Goal: Information Seeking & Learning: Learn about a topic

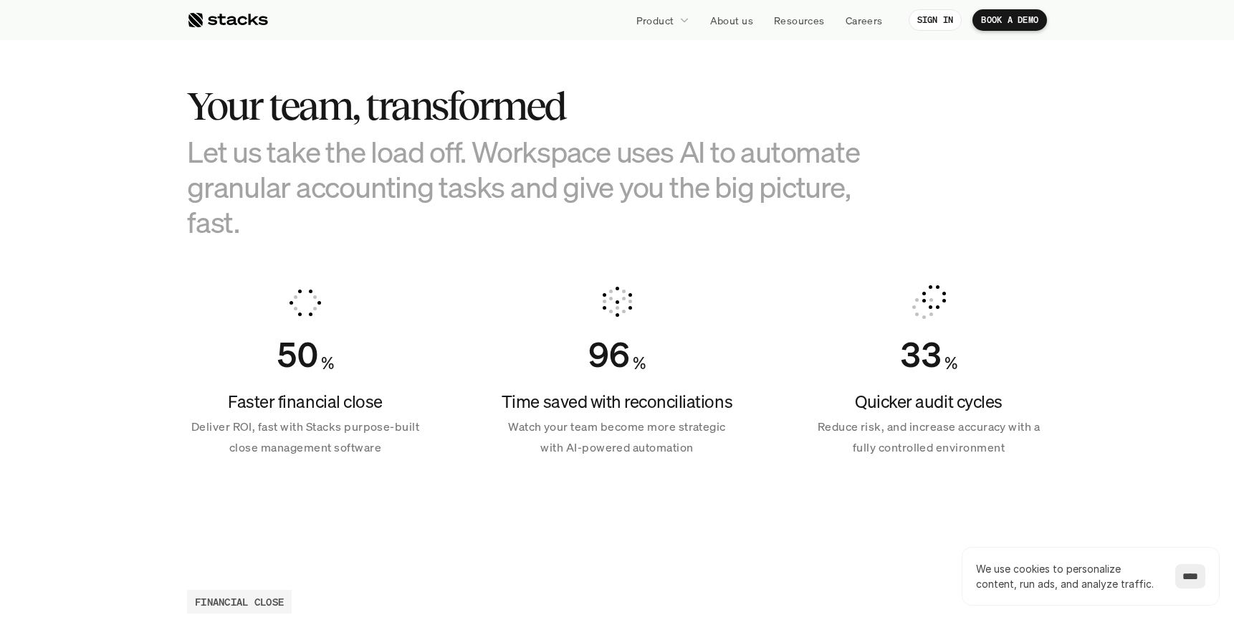
scroll to position [851, 0]
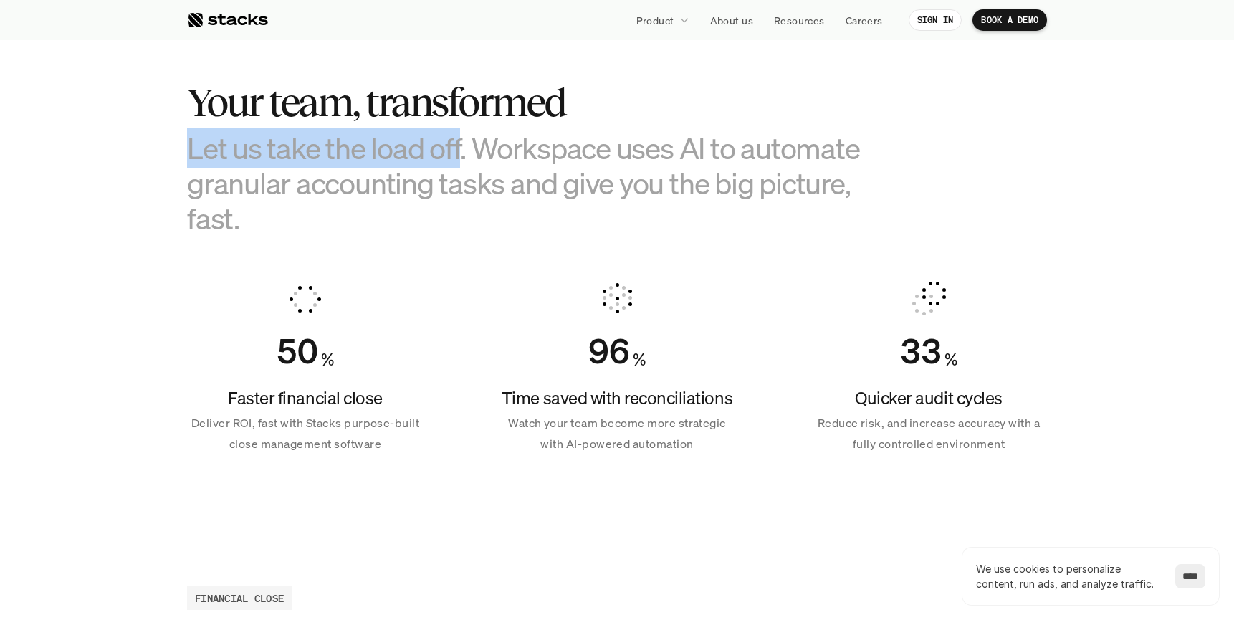
drag, startPoint x: 459, startPoint y: 153, endPoint x: 183, endPoint y: 152, distance: 276.7
click at [183, 152] on section "Your team, transformed Let us take the load off. Workspace uses AI to automate …" at bounding box center [617, 261] width 1234 height 535
copy h3 "Let us take the load off"
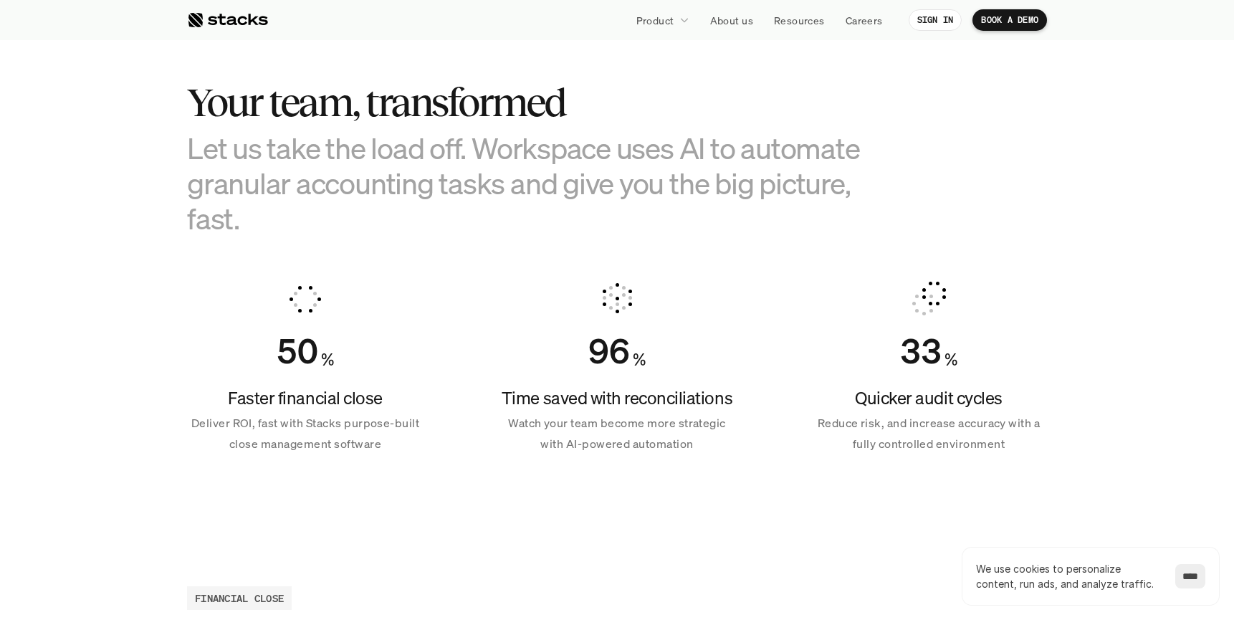
click at [290, 239] on section "Your team, transformed Let us take the load off. Workspace uses AI to automate …" at bounding box center [617, 261] width 1234 height 535
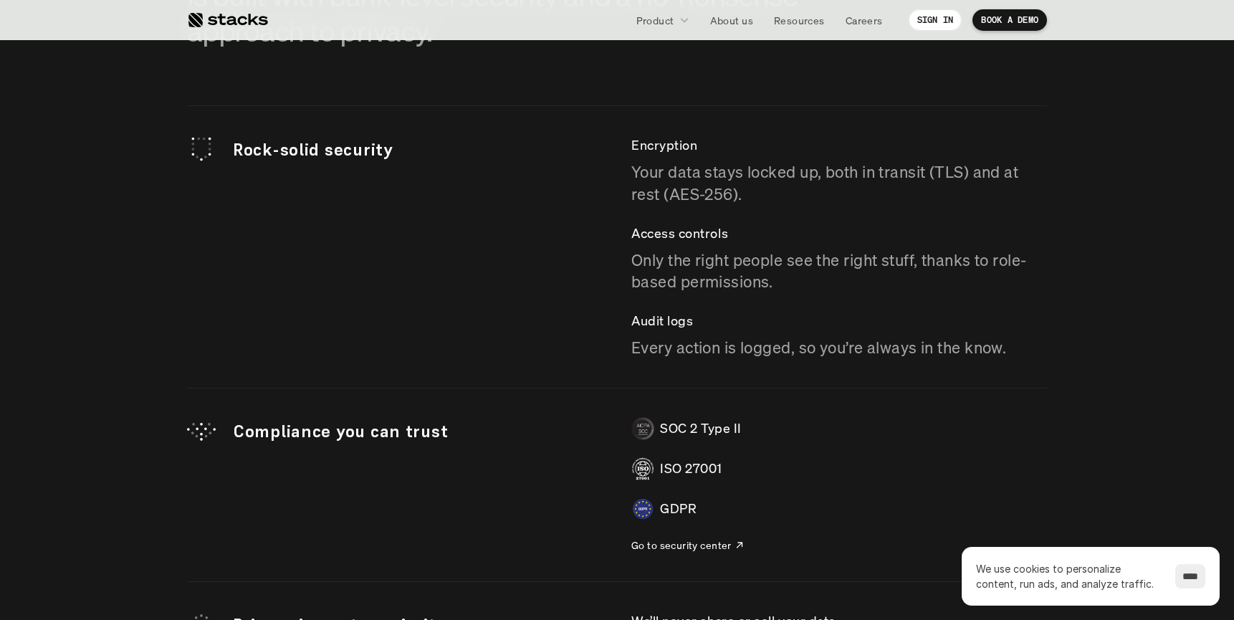
scroll to position [3954, 0]
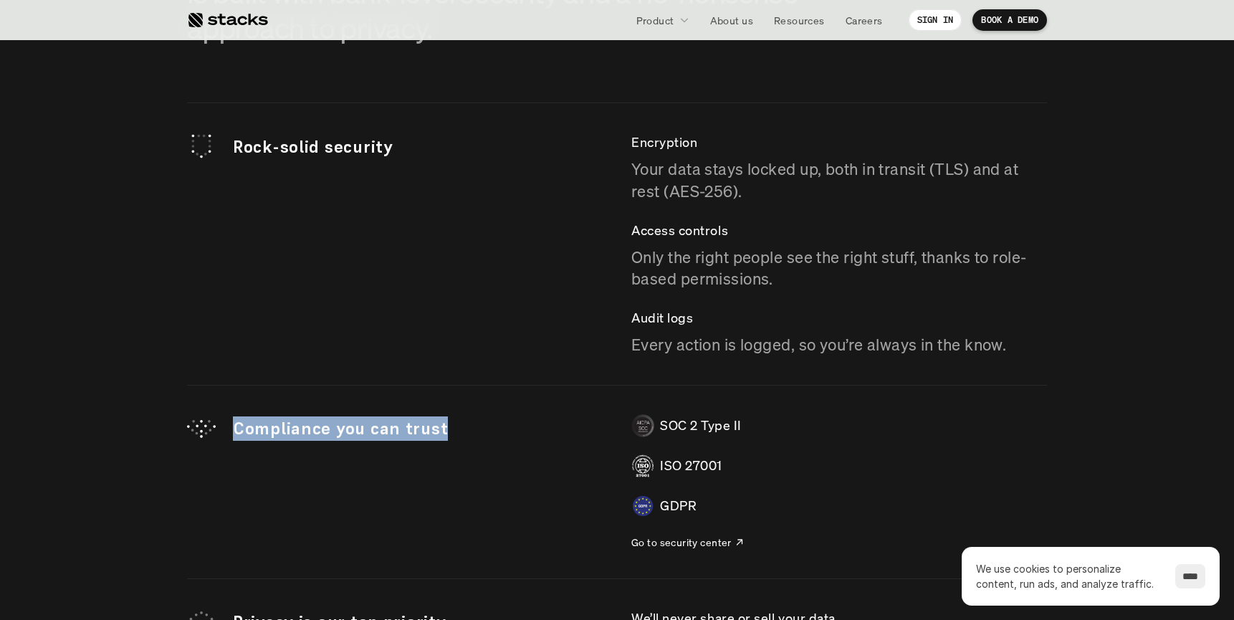
drag, startPoint x: 448, startPoint y: 429, endPoint x: 236, endPoint y: 416, distance: 212.6
click at [235, 416] on p "Compliance you can trust" at bounding box center [418, 428] width 370 height 24
copy p "Compliance you can trust"
click at [298, 429] on p "Compliance you can trust" at bounding box center [418, 428] width 370 height 24
drag, startPoint x: 330, startPoint y: 429, endPoint x: 211, endPoint y: 426, distance: 119.7
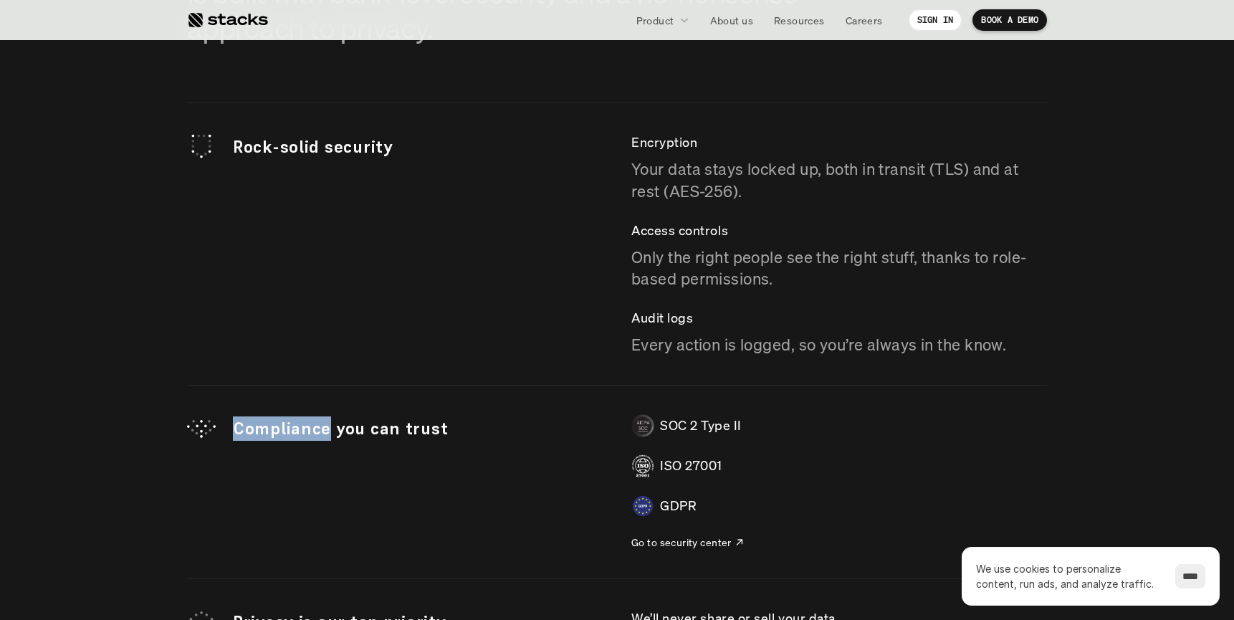
click at [210, 426] on div "Compliance you can trust" at bounding box center [395, 428] width 416 height 29
copy div "Compliance"
click at [348, 501] on div "Compliance you can trust SOC 2 Type II ISO 27001 GDPR Go to security center" at bounding box center [617, 481] width 860 height 135
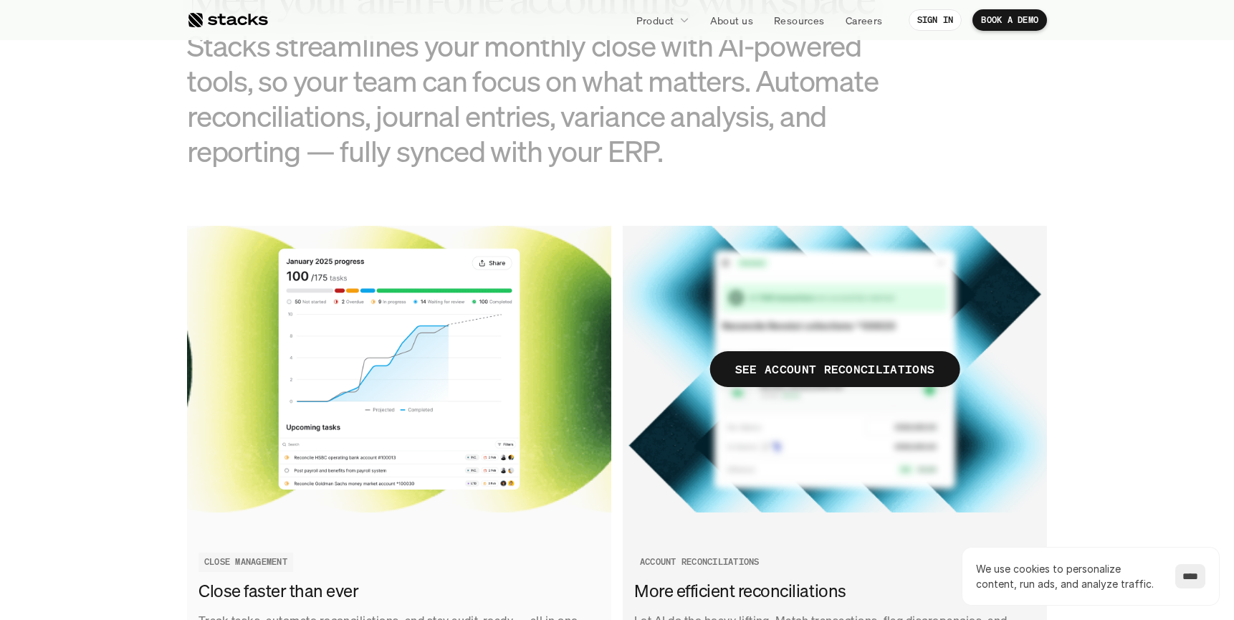
scroll to position [1423, 0]
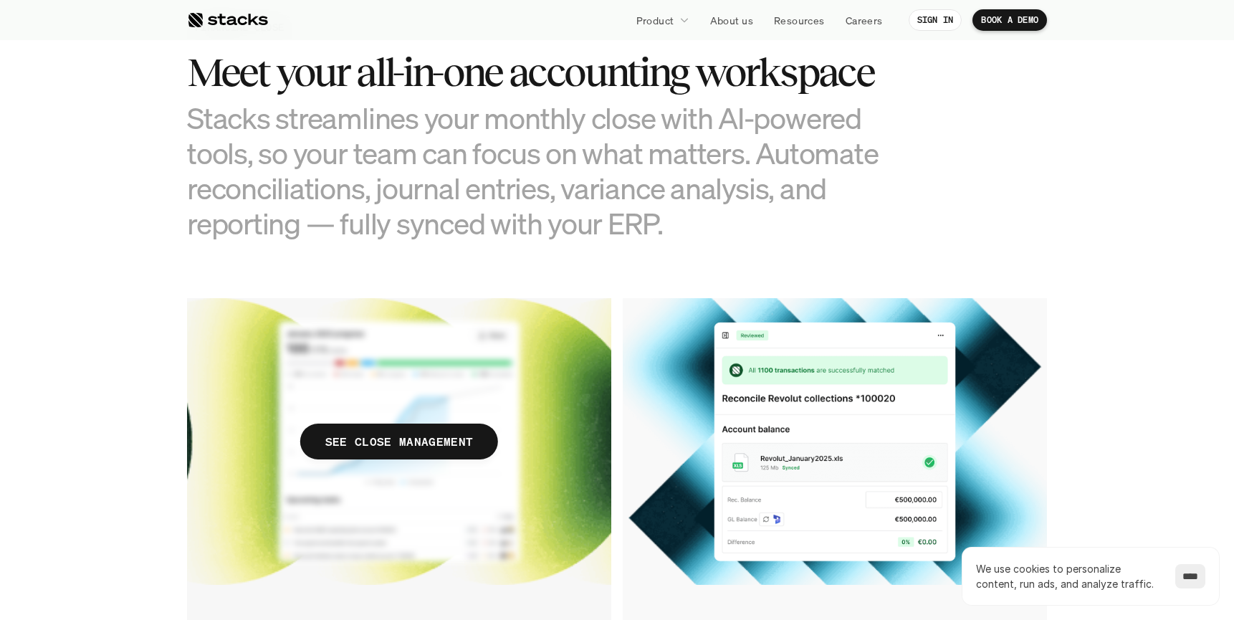
click at [368, 364] on img at bounding box center [399, 441] width 424 height 287
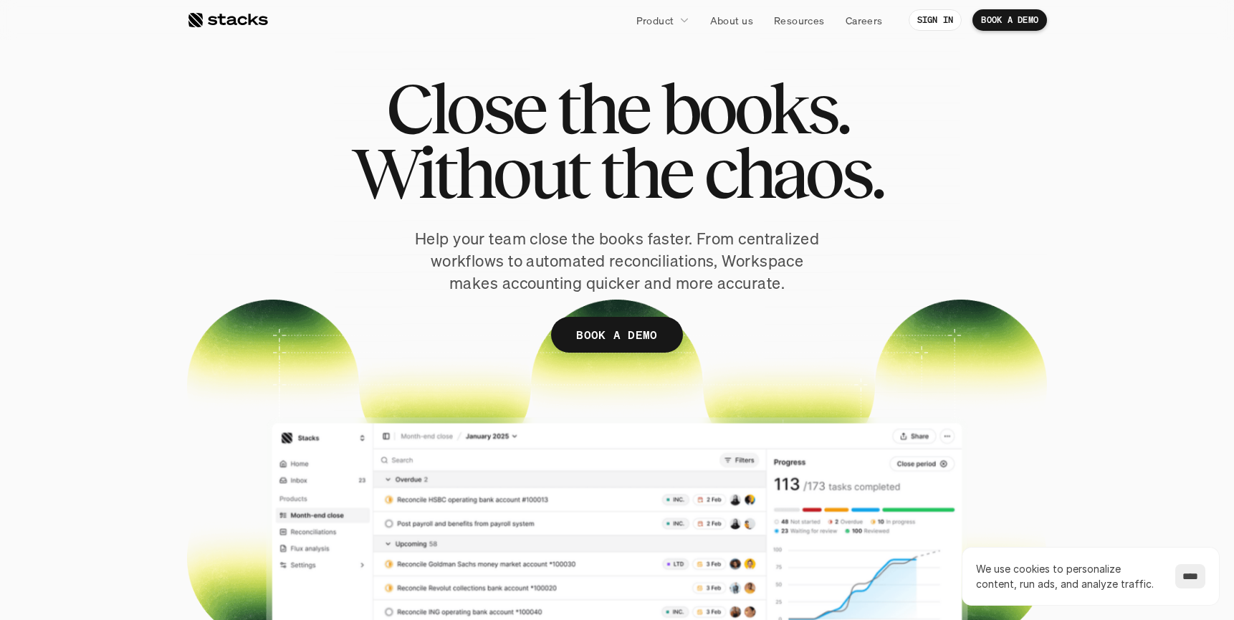
scroll to position [47, 0]
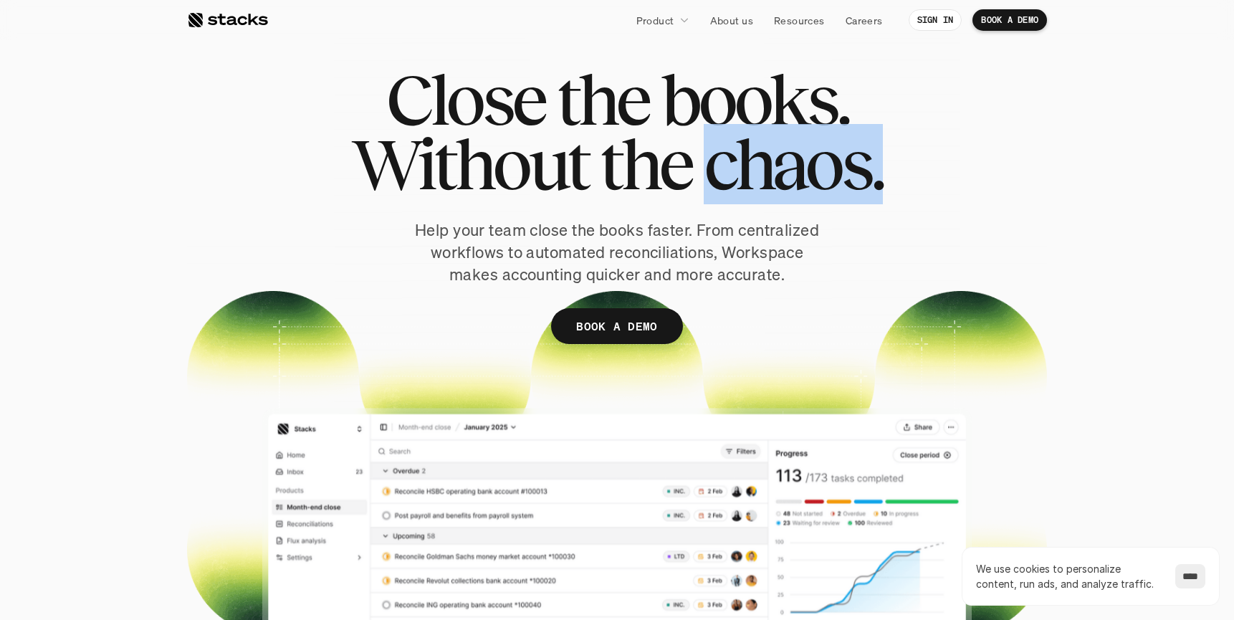
drag, startPoint x: 711, startPoint y: 175, endPoint x: 895, endPoint y: 186, distance: 184.5
click at [895, 186] on div "Close the books. Without the chaos. Help your team close the books faster. From…" at bounding box center [617, 227] width 860 height 320
copy span "chaos."
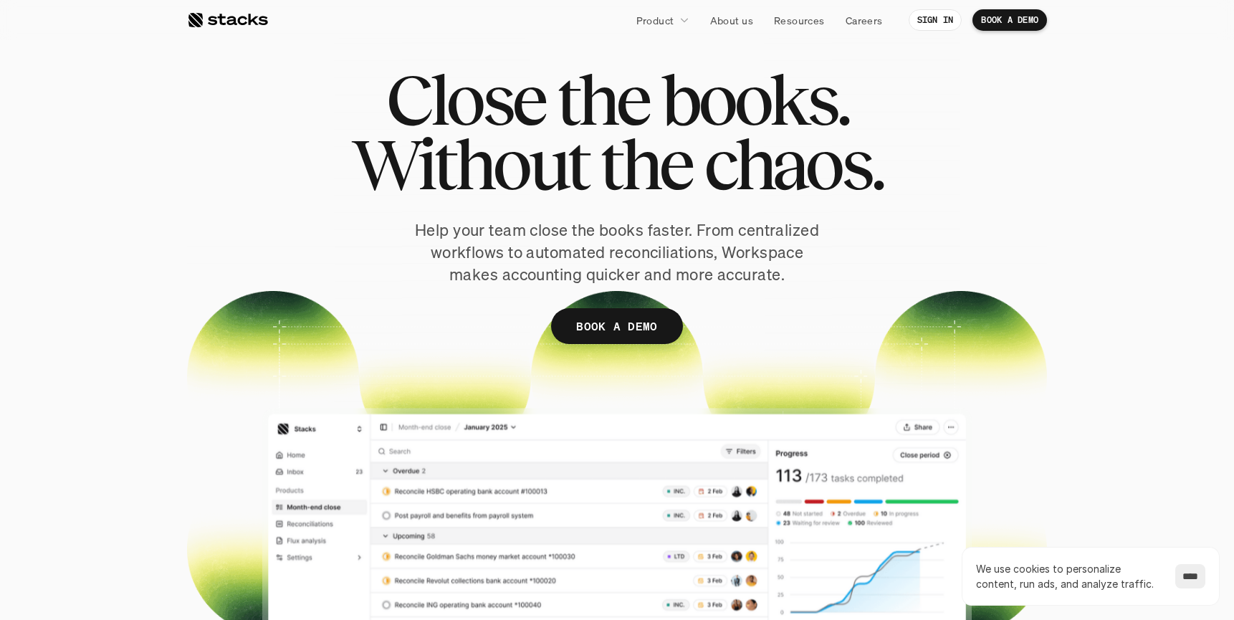
click at [838, 278] on div "Close the books. Without the chaos. Help your team close the books faster. From…" at bounding box center [617, 227] width 860 height 320
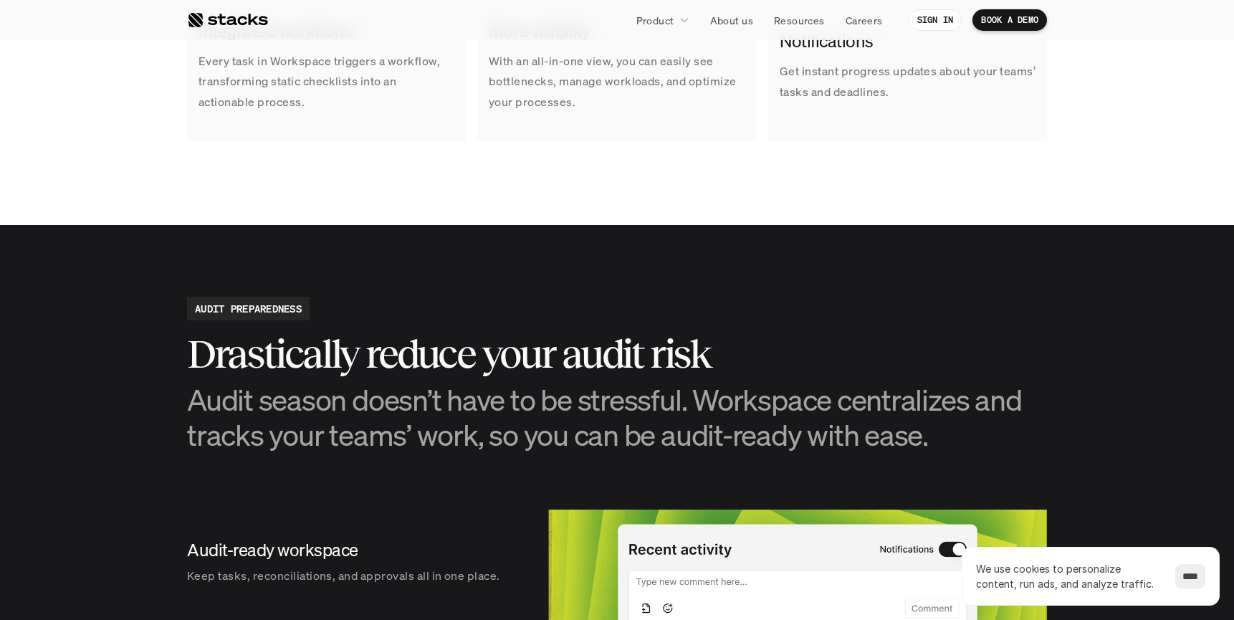
scroll to position [1343, 0]
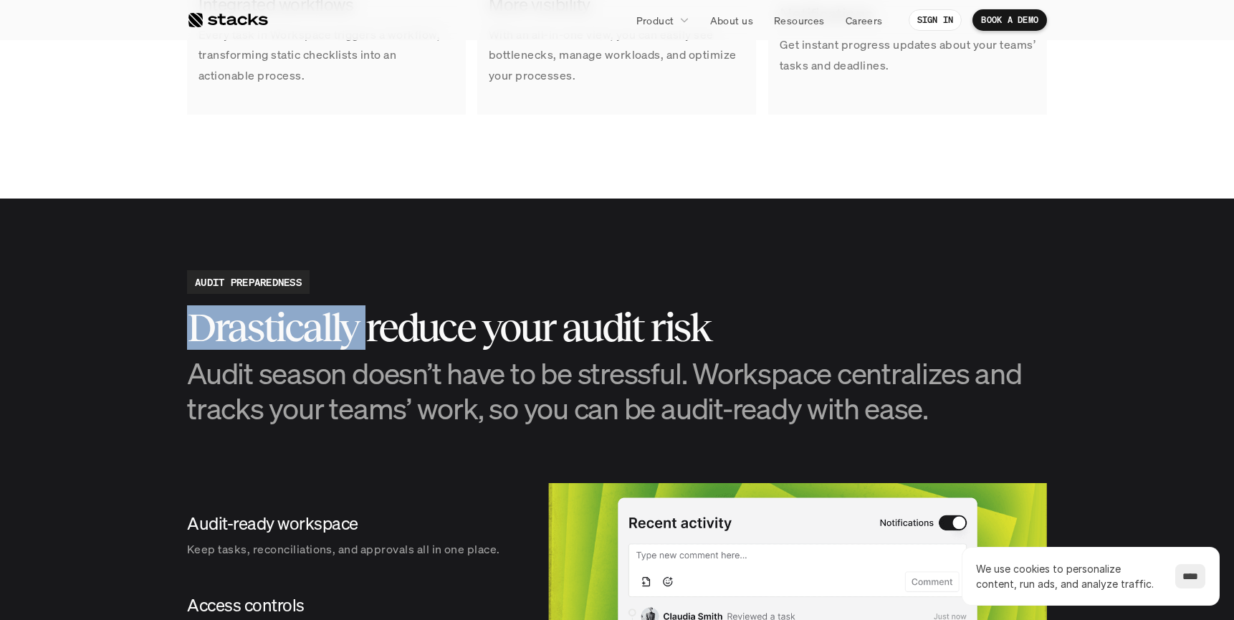
drag, startPoint x: 363, startPoint y: 341, endPoint x: 187, endPoint y: 337, distance: 176.4
click at [187, 337] on h2 "Drastically reduce your audit risk" at bounding box center [617, 327] width 860 height 44
copy h2 "Drastically"
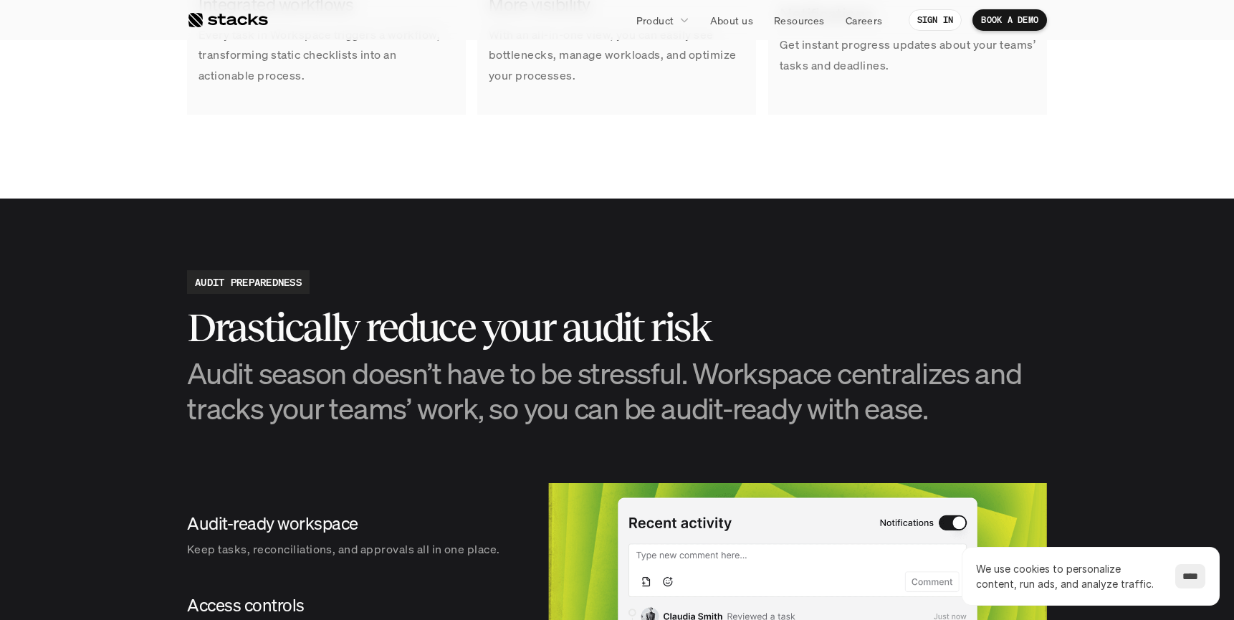
click at [411, 433] on section "AUDIT PREPAREDNESS Drastically reduce your audit risk Audit season doesn’t have…" at bounding box center [617, 532] width 1234 height 667
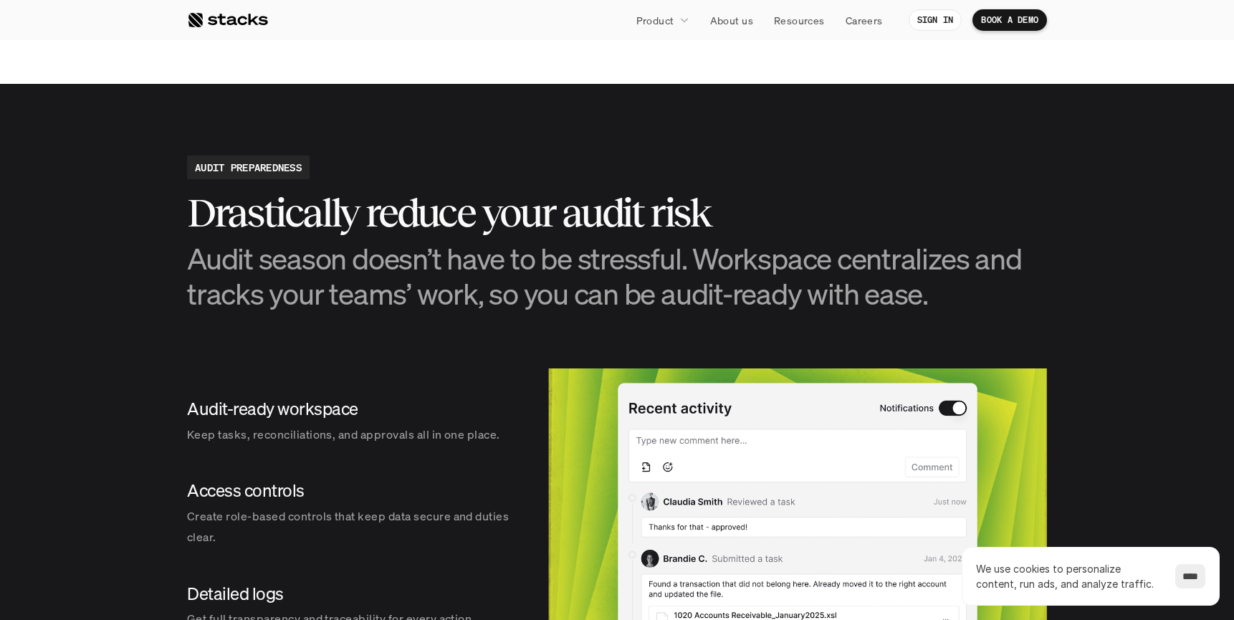
scroll to position [1463, 0]
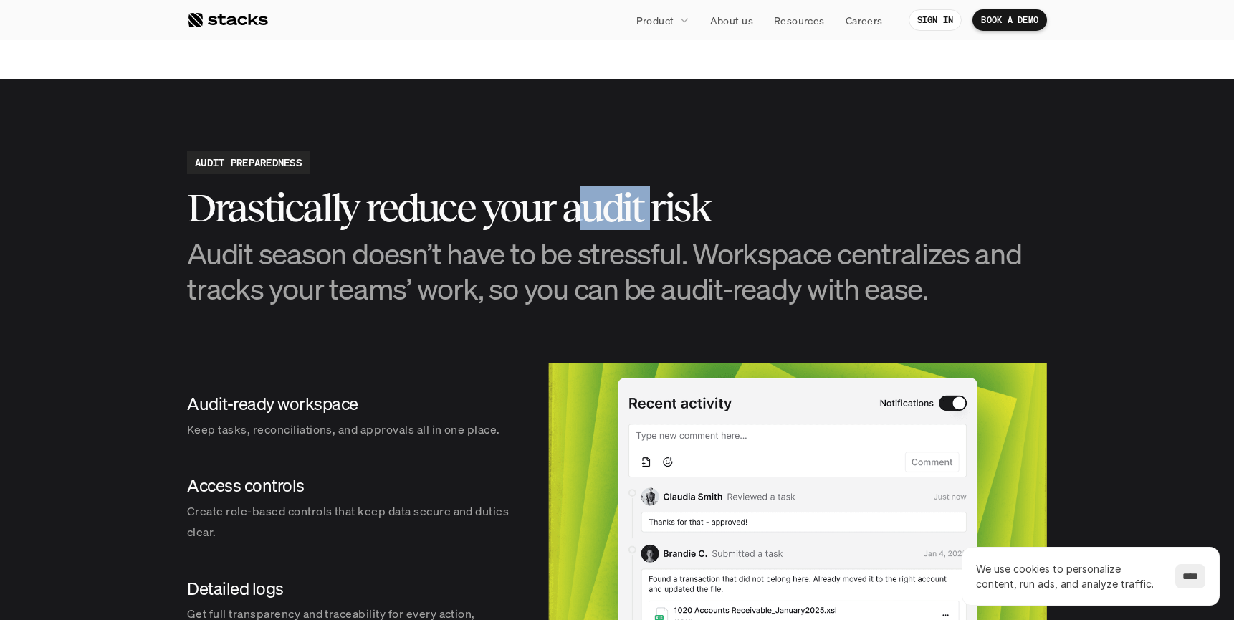
drag, startPoint x: 648, startPoint y: 200, endPoint x: 572, endPoint y: 201, distance: 76.0
click at [571, 201] on h2 "Drastically reduce your audit risk" at bounding box center [617, 208] width 860 height 44
copy h2 "[PERSON_NAME]"
drag, startPoint x: 566, startPoint y: 207, endPoint x: 641, endPoint y: 211, distance: 75.3
click at [641, 211] on h2 "Drastically reduce your audit risk" at bounding box center [617, 208] width 860 height 44
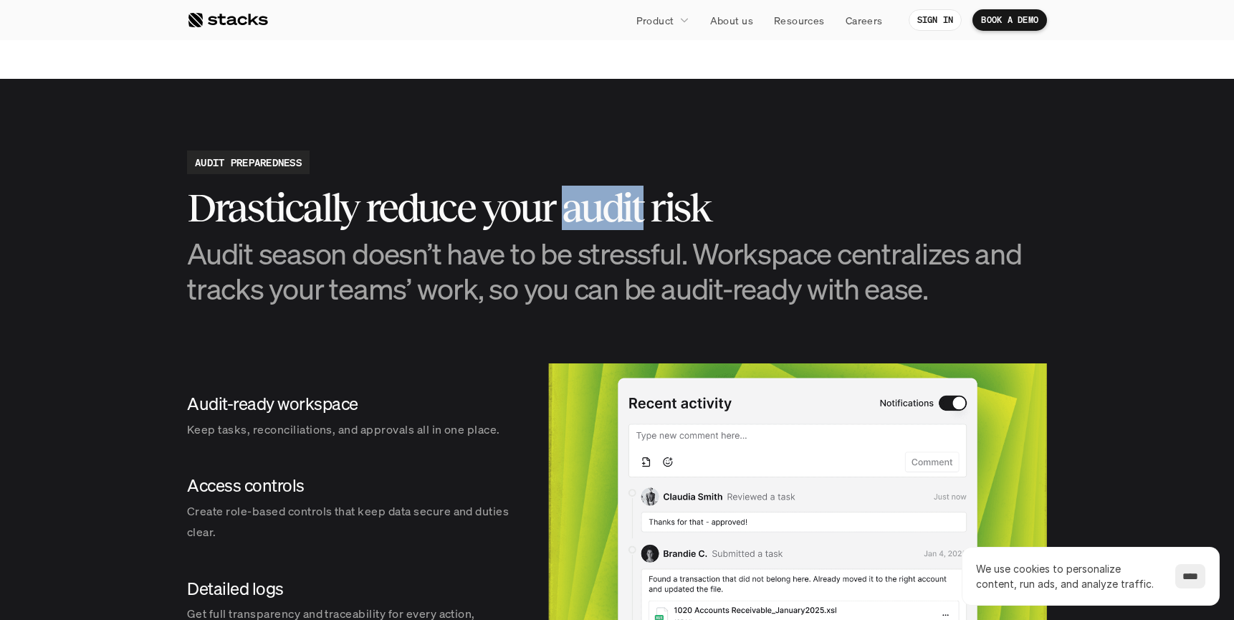
copy h2 "audit"
click at [719, 276] on h3 "Audit season doesn’t have to be stressful. Workspace centralizes and tracks you…" at bounding box center [617, 271] width 860 height 70
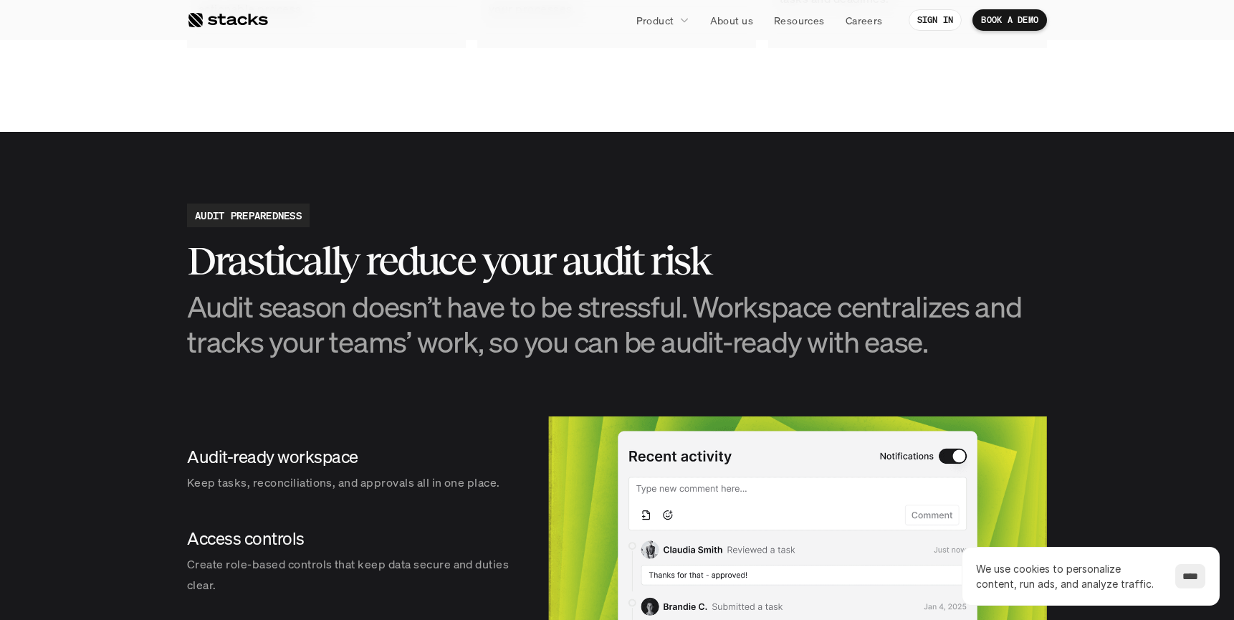
scroll to position [1408, 0]
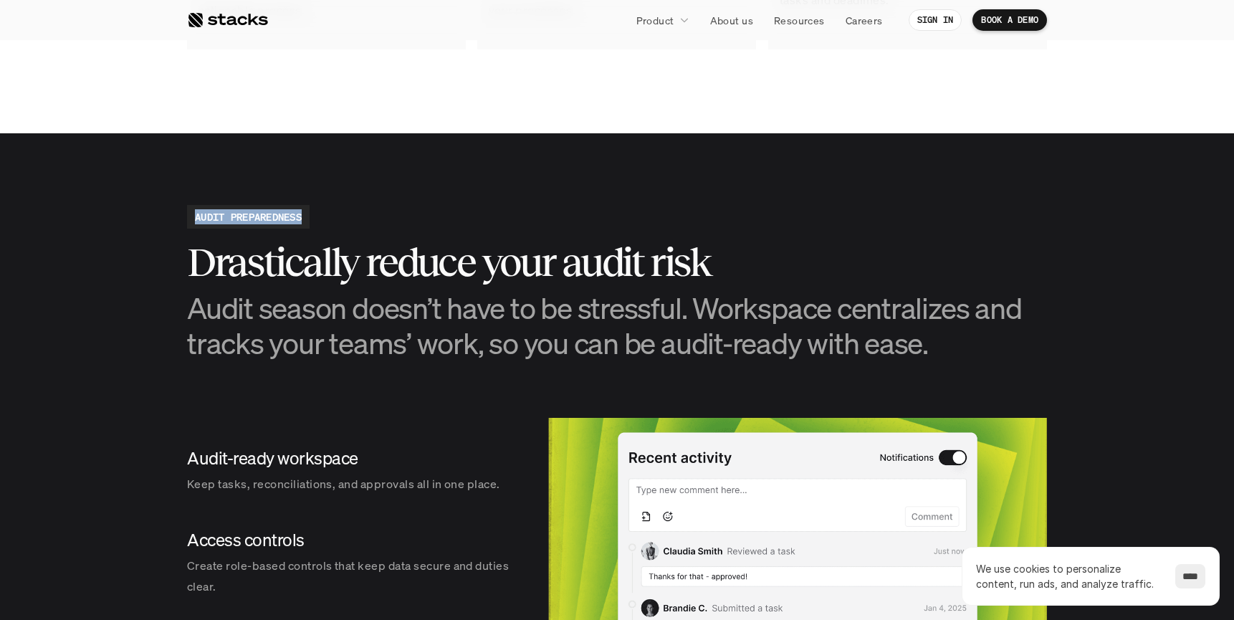
drag, startPoint x: 195, startPoint y: 217, endPoint x: 304, endPoint y: 219, distance: 109.0
click at [302, 219] on h2 "AUDIT PREPAREDNESS" at bounding box center [248, 216] width 107 height 15
copy h2 "AUDIT PREPAREDNESS"
click at [382, 234] on div "AUDIT PREPAREDNESS Drastically reduce your audit risk Audit season doesn’t have…" at bounding box center [617, 283] width 860 height 156
click at [846, 23] on p "Careers" at bounding box center [864, 20] width 37 height 15
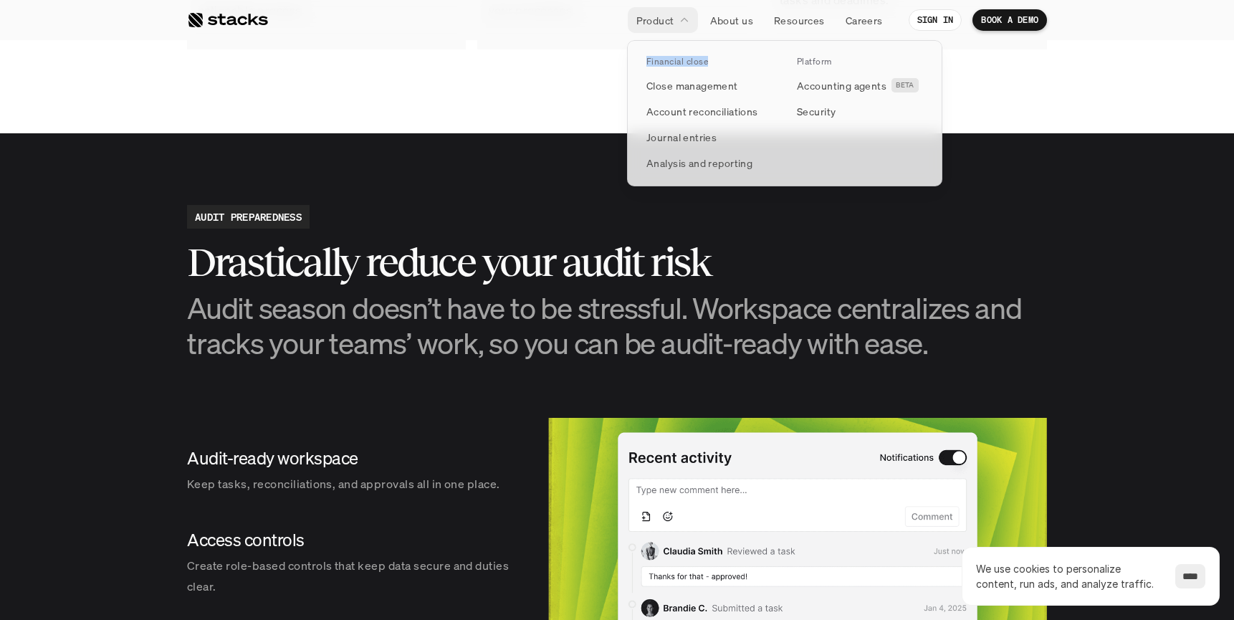
drag, startPoint x: 708, startPoint y: 61, endPoint x: 646, endPoint y: 59, distance: 61.7
click at [646, 59] on link "Financial close" at bounding box center [709, 62] width 143 height 22
copy p "Financial close"
click at [736, 81] on p "Close management" at bounding box center [692, 85] width 92 height 15
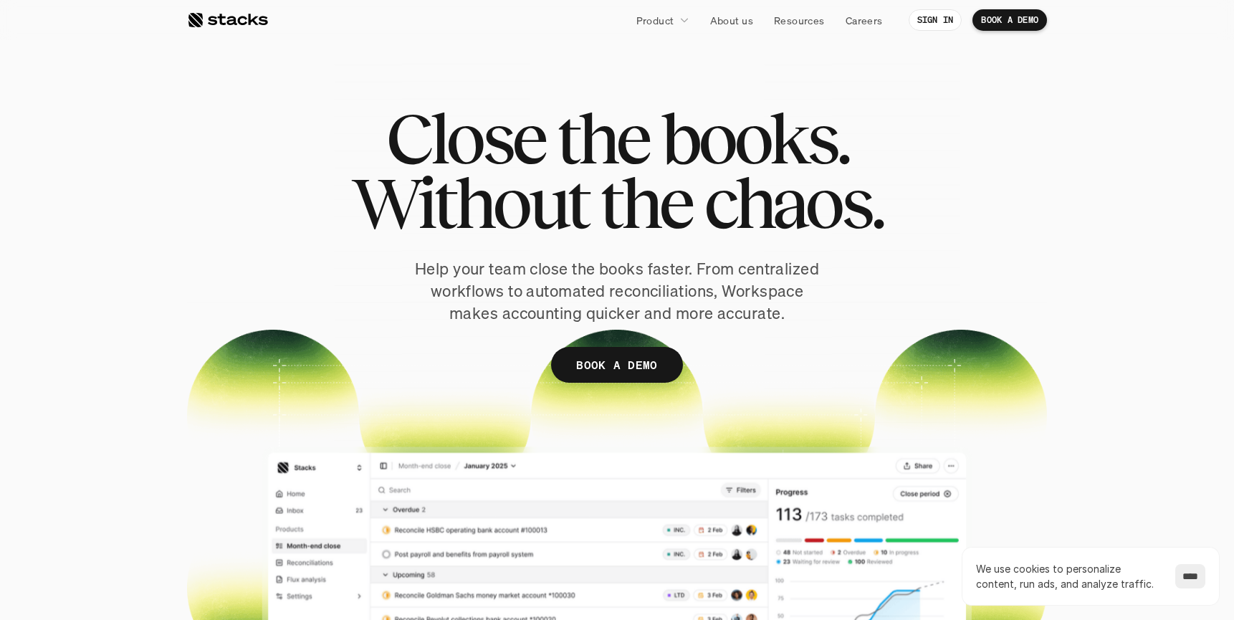
scroll to position [0, 0]
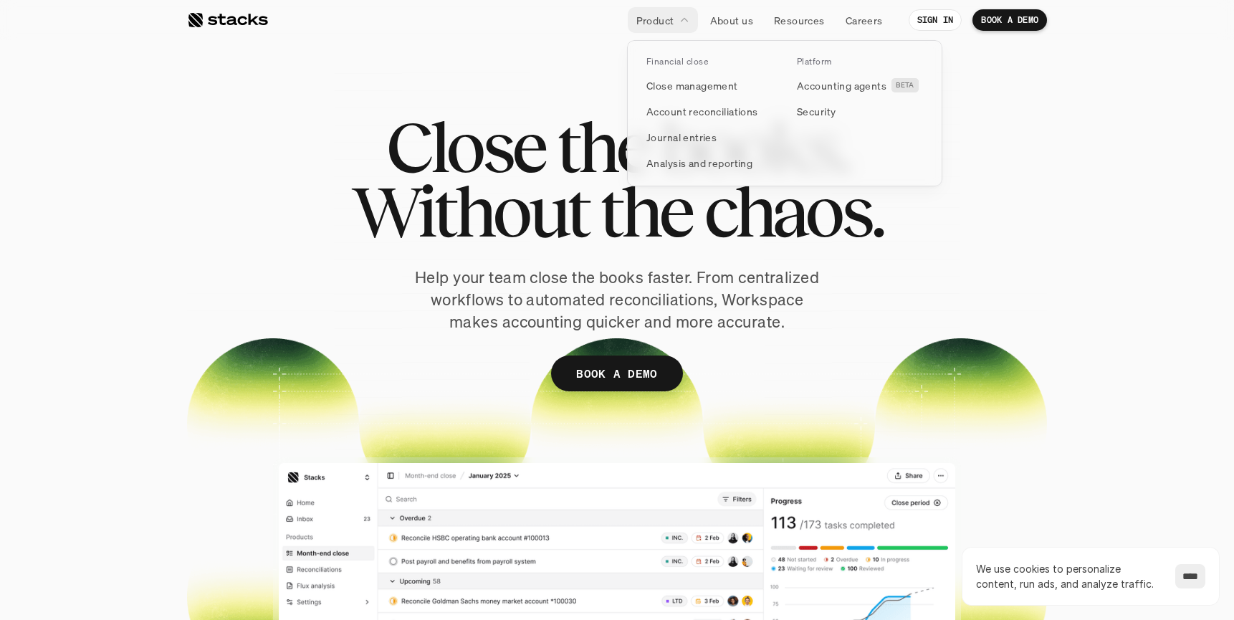
drag, startPoint x: 712, startPoint y: 63, endPoint x: 642, endPoint y: 62, distance: 70.3
click at [642, 62] on link "Financial close" at bounding box center [709, 62] width 143 height 22
copy p "Financial close"
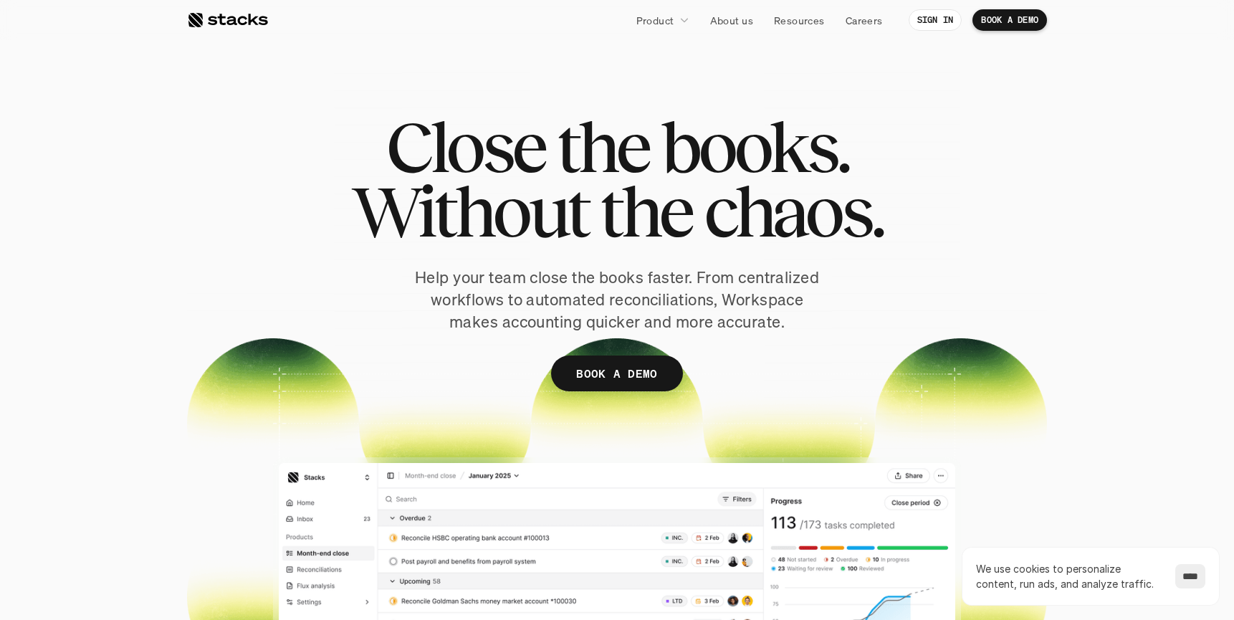
click at [731, 295] on p "Help your team close the books faster. From centralized workflows to automated …" at bounding box center [617, 300] width 416 height 66
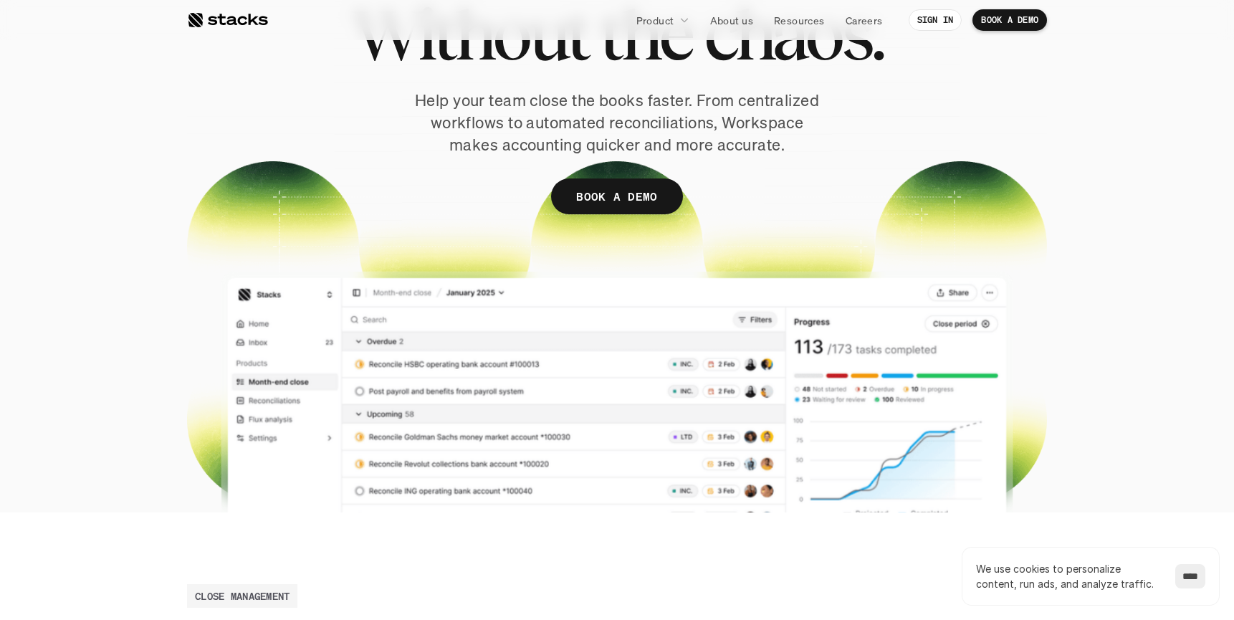
scroll to position [62, 0]
